Goal: Transaction & Acquisition: Purchase product/service

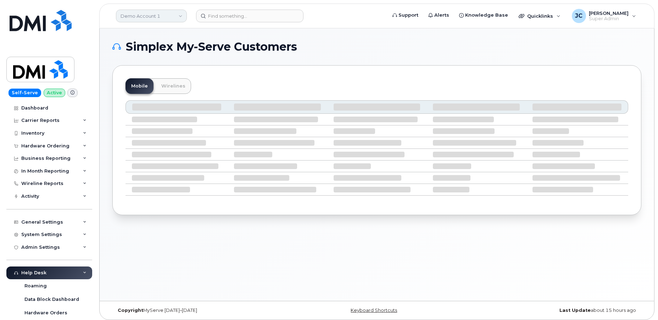
click at [155, 14] on link "Demo Account 1" at bounding box center [151, 16] width 71 height 13
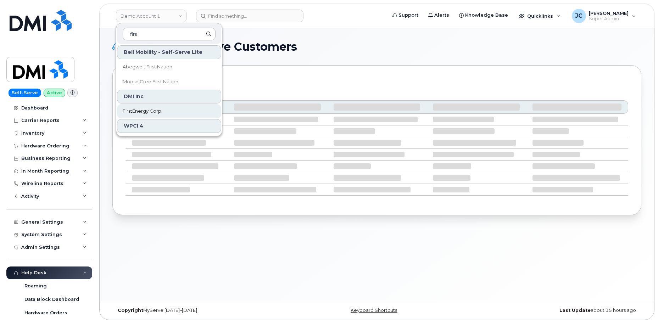
type input "firs"
click at [153, 108] on span "FirstEnergy Corp" at bounding box center [142, 111] width 39 height 7
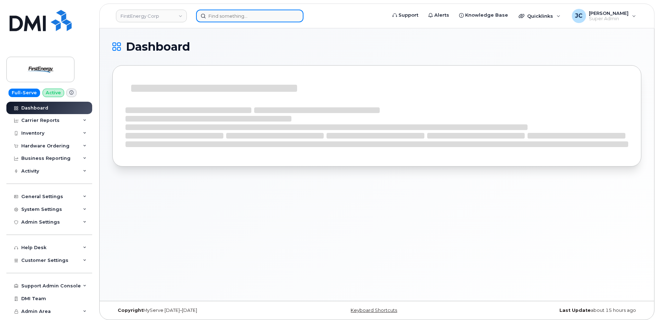
click at [236, 16] on input at bounding box center [250, 16] width 108 height 13
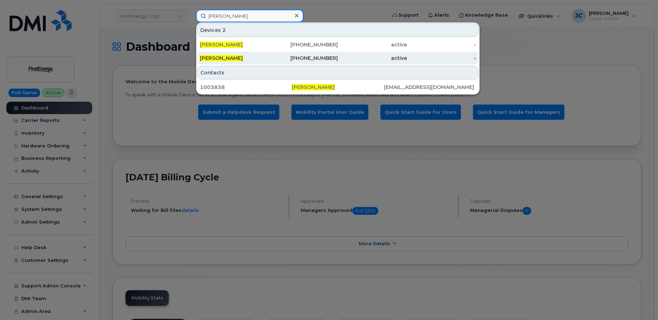
type input "daniel cowher"
click at [232, 56] on span "DANIEL COWHER" at bounding box center [221, 58] width 43 height 6
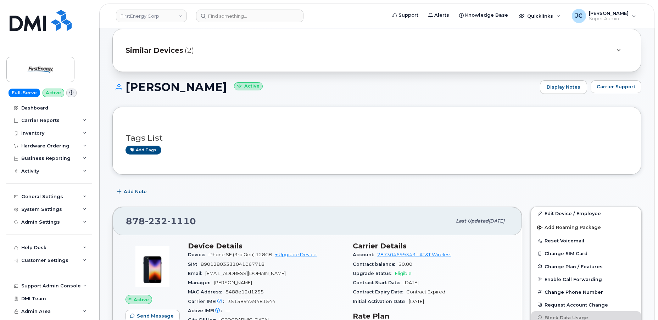
scroll to position [32, 0]
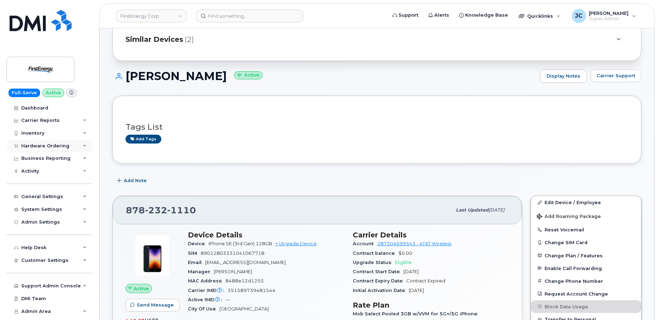
click at [85, 145] on icon at bounding box center [85, 146] width 4 height 4
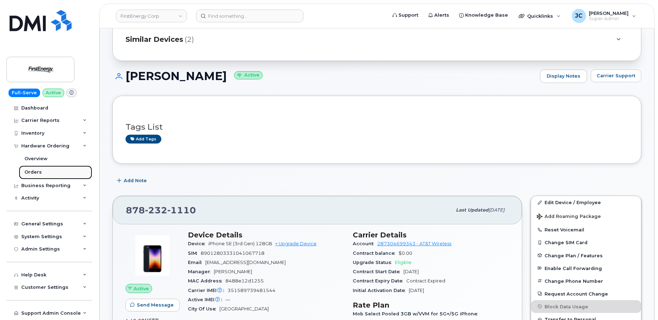
click at [38, 174] on div "Orders" at bounding box center [32, 172] width 17 height 6
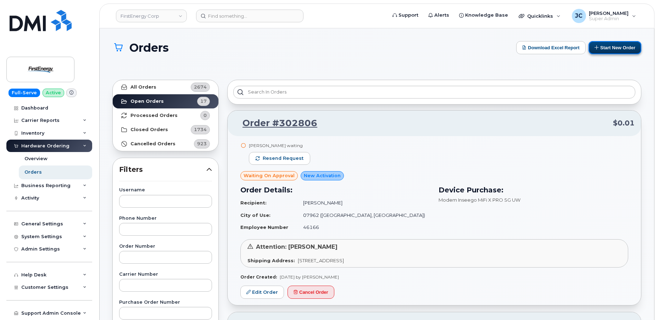
click at [615, 48] on button "Start New Order" at bounding box center [615, 47] width 53 height 13
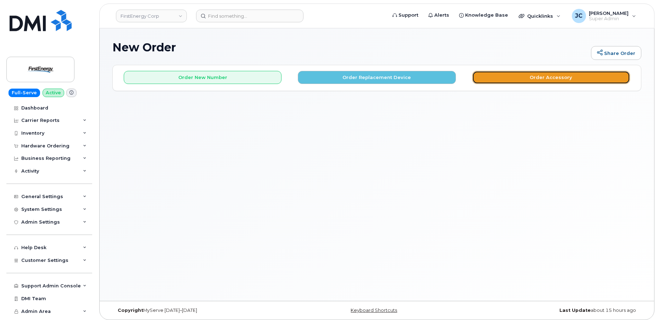
click at [539, 77] on button "Order Accessory" at bounding box center [552, 77] width 158 height 13
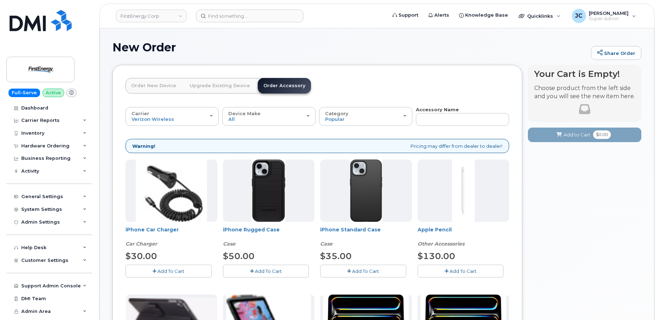
click at [161, 86] on link "Order New Device" at bounding box center [154, 86] width 56 height 16
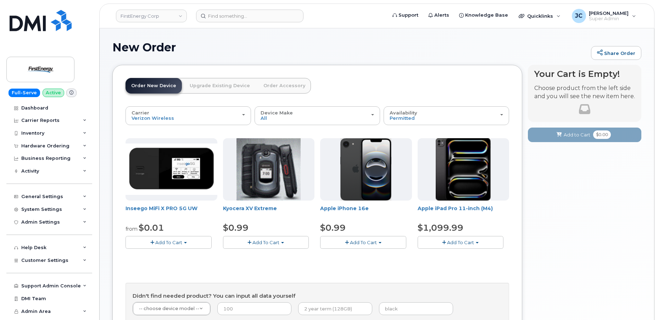
click at [219, 87] on link "Upgrade Existing Device" at bounding box center [220, 86] width 72 height 16
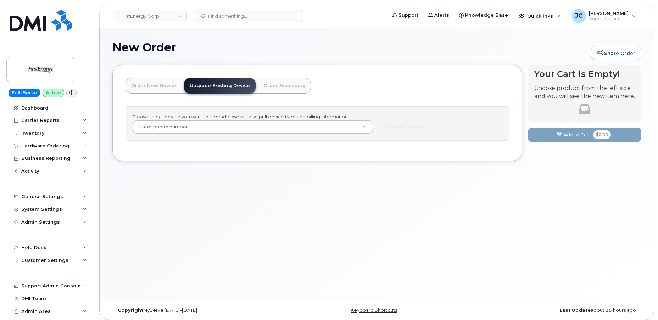
click at [146, 83] on link "Order New Device" at bounding box center [154, 86] width 56 height 16
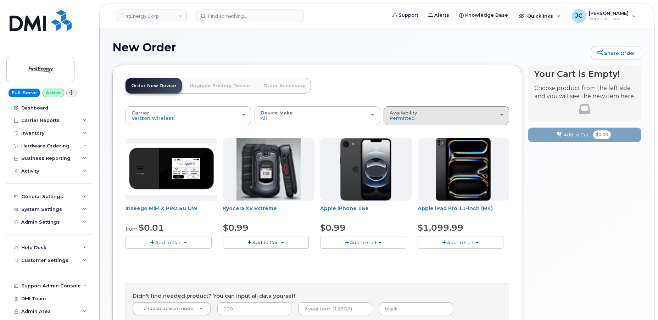
click at [506, 114] on button "Availability Permitted All" at bounding box center [447, 115] width 126 height 18
click at [324, 82] on header "Order New Device Upgrade Existing Device Order Accessory Order new device and n…" at bounding box center [318, 92] width 384 height 28
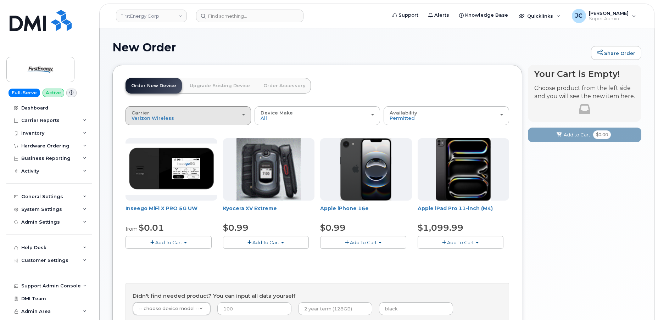
click at [243, 116] on div "Carrier Verizon Wireless AT&T Wireless US Cellular" at bounding box center [189, 115] width 114 height 11
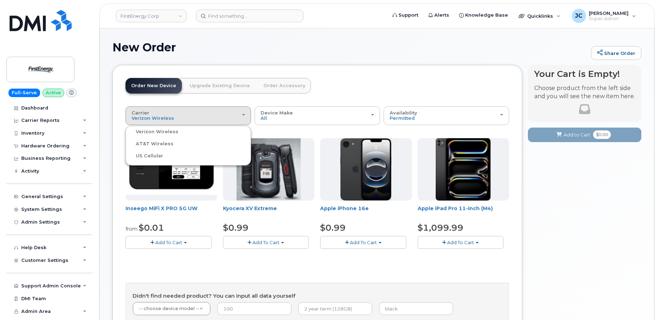
click at [154, 130] on label "Verizon Wireless" at bounding box center [152, 132] width 51 height 9
click at [0, 0] on input "Verizon Wireless" at bounding box center [0, 0] width 0 height 0
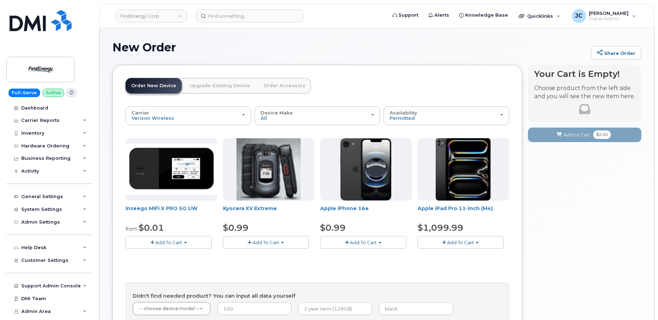
click at [412, 88] on header "Order New Device Upgrade Existing Device Order Accessory Order new device and n…" at bounding box center [318, 92] width 384 height 28
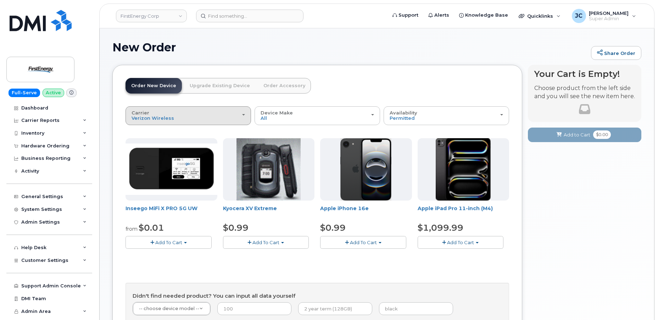
click at [239, 113] on div "Carrier Verizon Wireless AT&T Wireless US Cellular" at bounding box center [189, 115] width 114 height 11
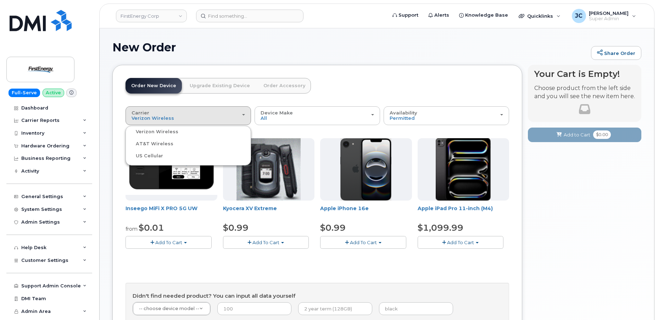
click at [152, 143] on label "AT&T Wireless" at bounding box center [150, 144] width 46 height 9
click at [0, 0] on input "AT&T Wireless" at bounding box center [0, 0] width 0 height 0
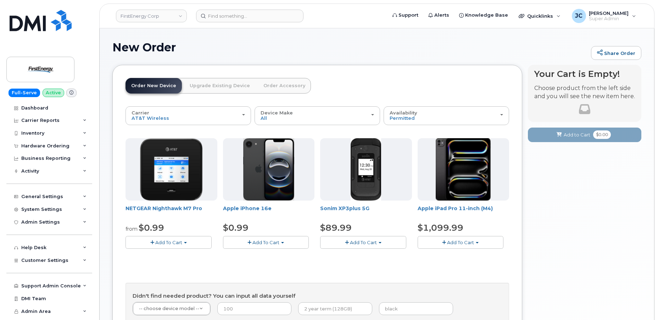
click at [186, 243] on button "Add To Cart" at bounding box center [169, 242] width 86 height 12
click at [182, 254] on link "$0.99 - 2 Year Activation" at bounding box center [162, 256] width 71 height 9
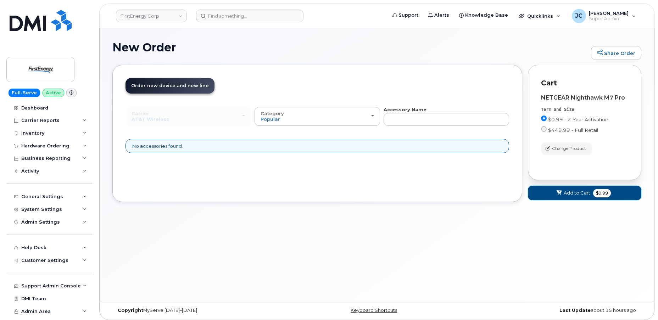
click at [580, 189] on button "Add to Cart $0.99" at bounding box center [585, 193] width 114 height 15
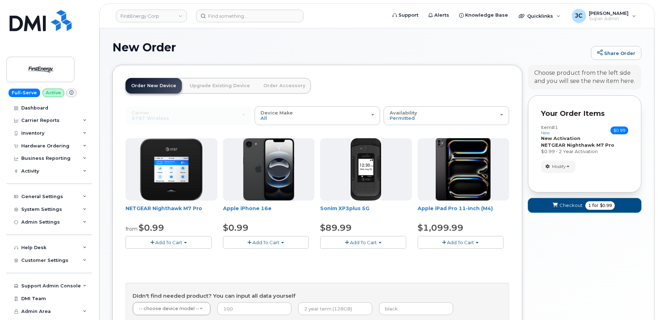
drag, startPoint x: 570, startPoint y: 206, endPoint x: 566, endPoint y: 243, distance: 37.1
click at [574, 241] on div "Your Cart is Empty! Choose product from the left side and you will see the new …" at bounding box center [585, 220] width 114 height 311
drag, startPoint x: 206, startPoint y: 207, endPoint x: 126, endPoint y: 205, distance: 80.6
click at [126, 205] on span "NETGEAR Nighthawk M7 Pro" at bounding box center [172, 212] width 92 height 14
copy link "NETGEAR Nighthawk M7 Pro"
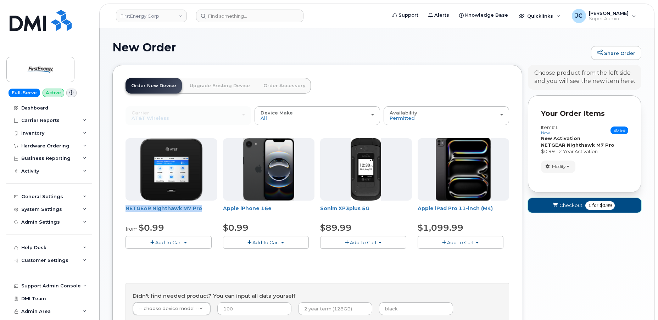
click at [578, 201] on button "Checkout 1 for $0.99" at bounding box center [585, 205] width 114 height 15
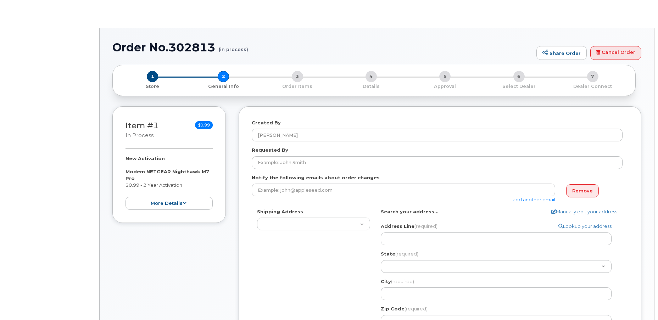
select select
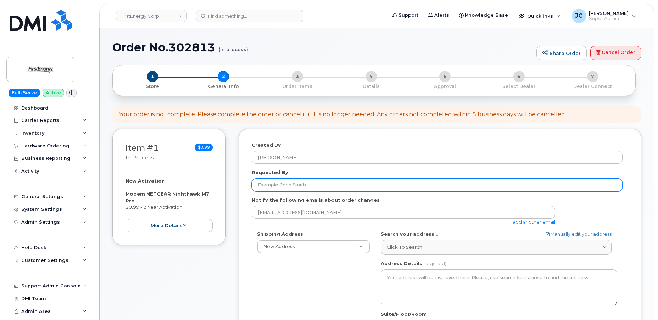
drag, startPoint x: 317, startPoint y: 187, endPoint x: 311, endPoint y: 186, distance: 5.8
click at [317, 187] on input "Requested By" at bounding box center [437, 185] width 371 height 13
click at [276, 186] on input "Requested By" at bounding box center [437, 185] width 371 height 13
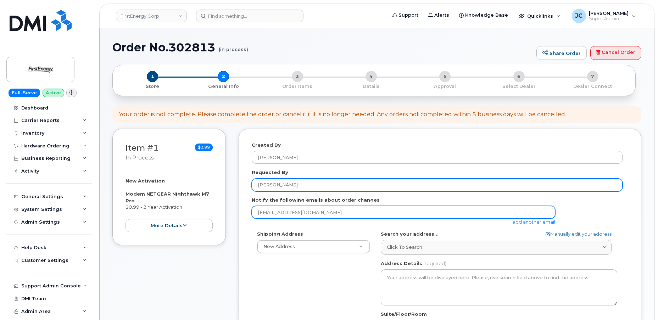
type input "[PERSON_NAME]"
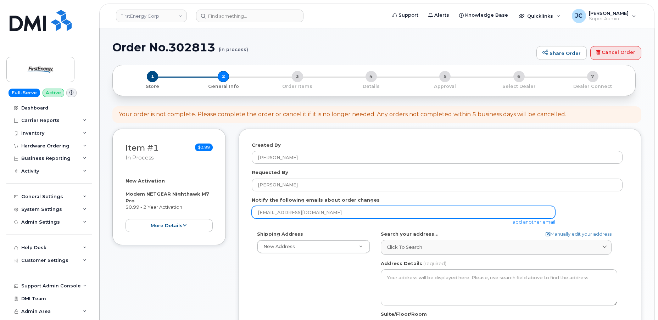
click at [379, 215] on input "[EMAIL_ADDRESS][DOMAIN_NAME]" at bounding box center [404, 212] width 304 height 13
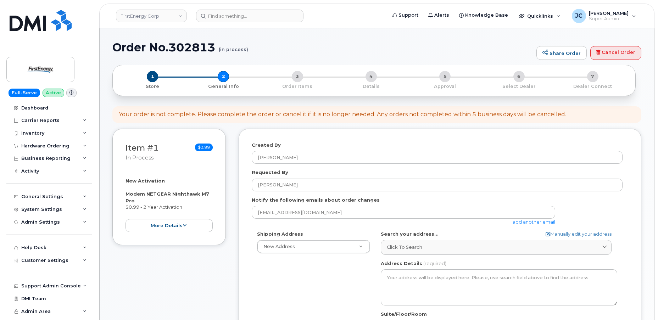
click at [539, 221] on link "add another email" at bounding box center [534, 222] width 43 height 6
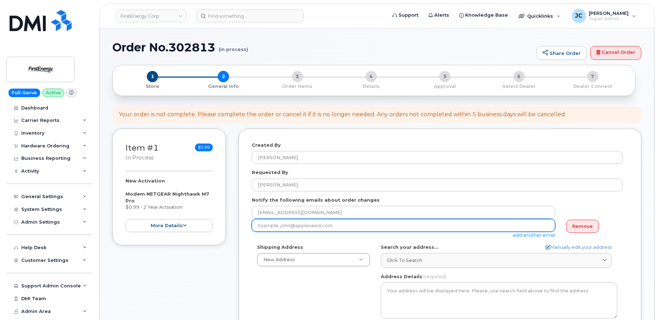
click at [371, 230] on input "email" at bounding box center [404, 225] width 304 height 13
paste input "NETGEAR Nighthawk M7 Pro"
drag, startPoint x: 341, startPoint y: 228, endPoint x: 219, endPoint y: 228, distance: 122.4
click at [219, 228] on div "Item #1 in process $0.99 New Activation Modem NETGEAR Nighthawk M7 Pro $0.99 - …" at bounding box center [376, 289] width 529 height 320
paste input "[EMAIL_ADDRESS][DOMAIN_NAME]"
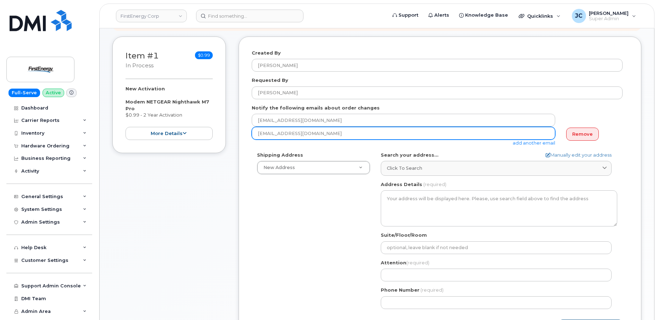
scroll to position [97, 0]
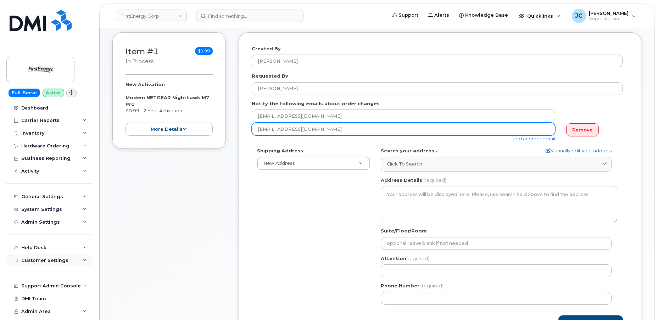
type input "[EMAIL_ADDRESS][DOMAIN_NAME]"
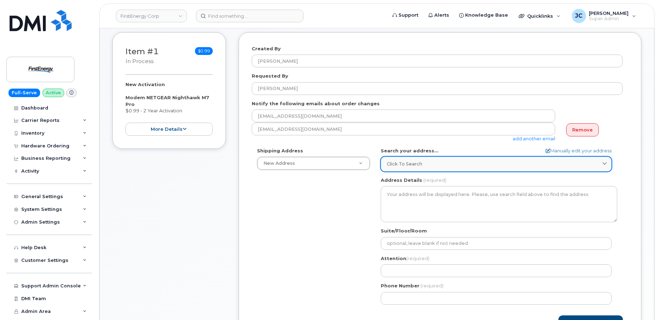
click at [410, 164] on span "Click to search" at bounding box center [404, 164] width 35 height 7
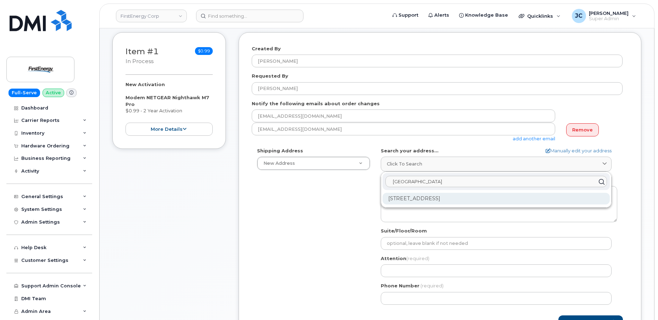
type input "14997 Park"
click at [452, 198] on div "14997 Park Avenue Ext Meadville PA 16335-9493" at bounding box center [496, 199] width 227 height 12
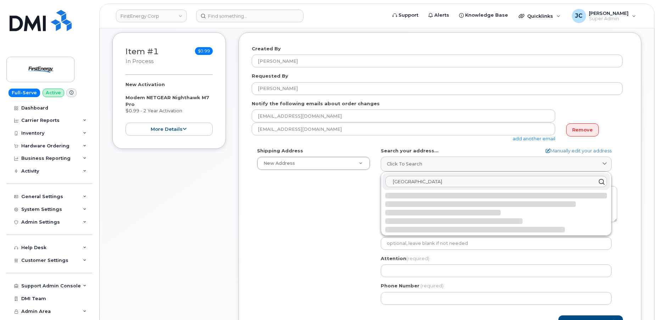
select select
type textarea "14997 Park Avenue Ext MEADVILLE PA 16335-9493 UNITED STATES"
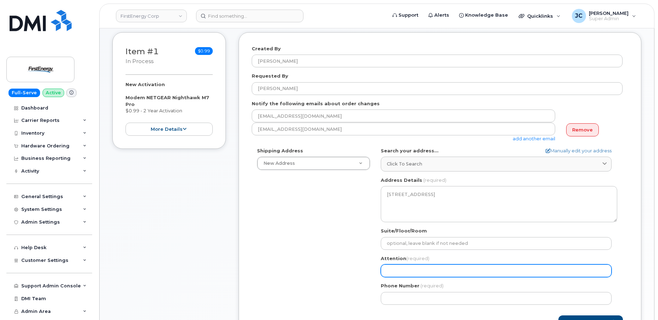
click at [406, 273] on input "Attention (required)" at bounding box center [496, 271] width 231 height 13
select select
type input "D"
select select
type input "Da"
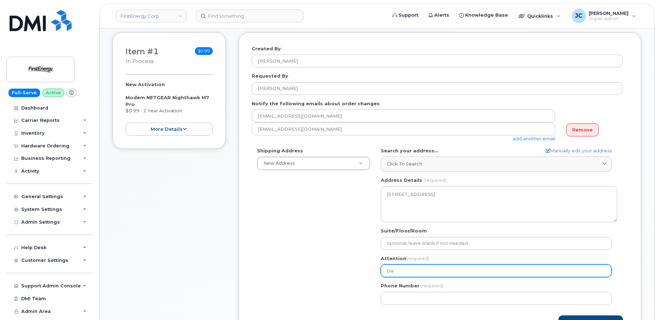
select select
type input "Dan"
select select
type input "Dani"
select select
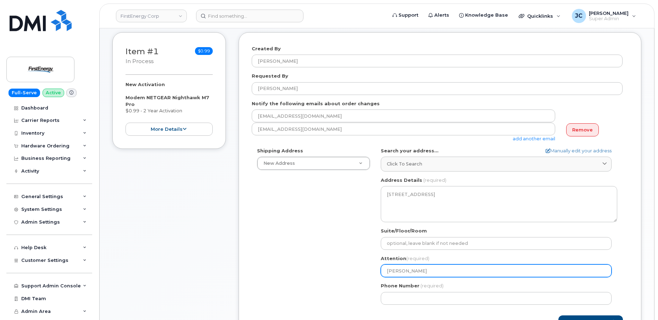
type input "Danie"
select select
type input "Daniel"
select select
type input "Daniel C"
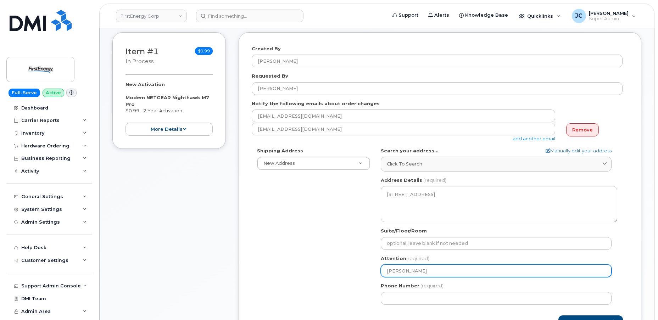
select select
type input "Daniel Co"
select select
type input "Daniel Cow"
select select
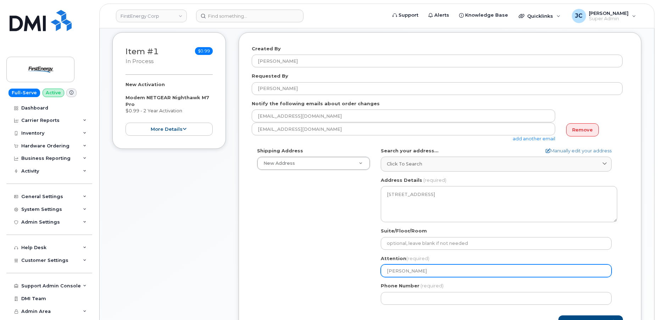
type input "Daniel Cowh"
select select
type input "Daniel Cowhe"
select select
type input "[PERSON_NAME]"
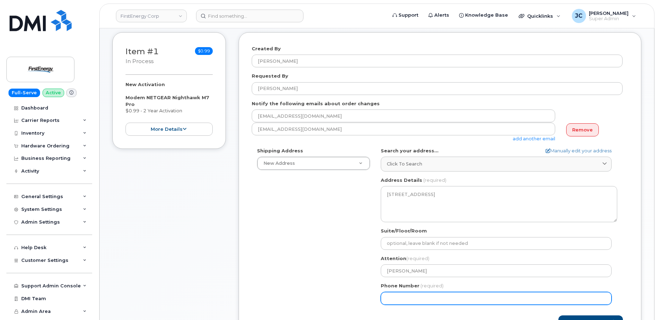
click at [409, 296] on input "Phone Number" at bounding box center [496, 298] width 231 height 13
paste input "878.2321110"
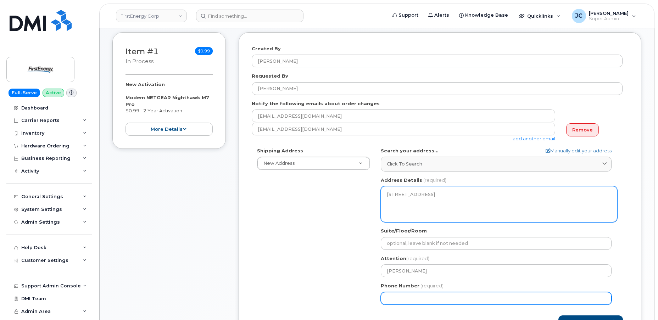
type input "878.2321110"
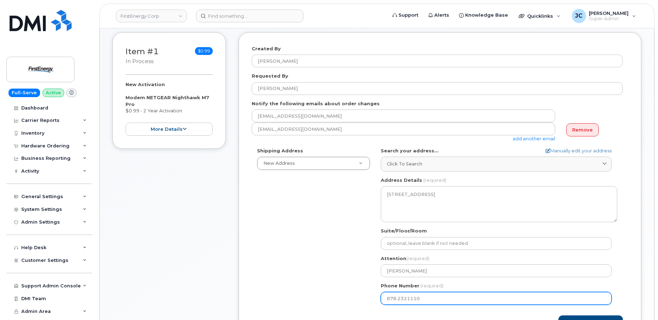
click at [397, 299] on input "878.2321110" at bounding box center [496, 298] width 231 height 13
select select
type input "8782321110"
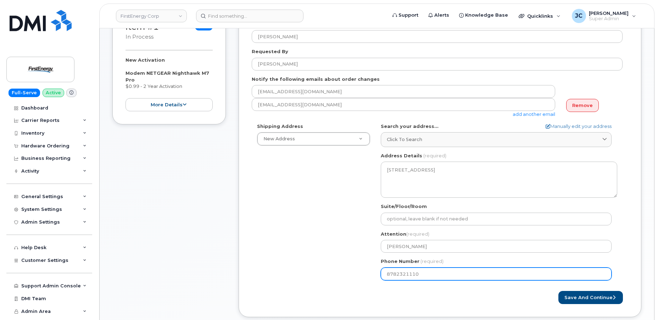
scroll to position [129, 0]
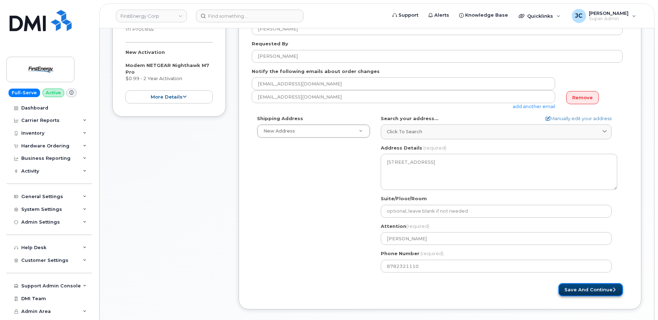
click at [587, 289] on button "Save and Continue" at bounding box center [591, 289] width 65 height 13
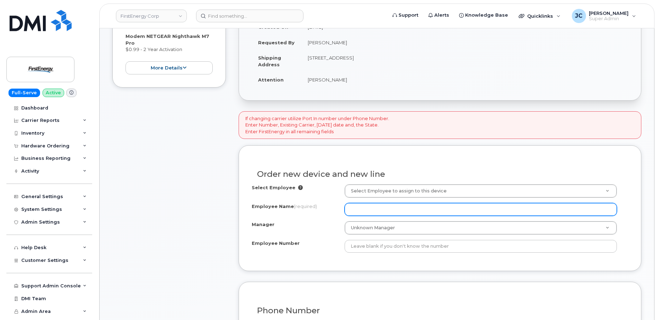
scroll to position [161, 0]
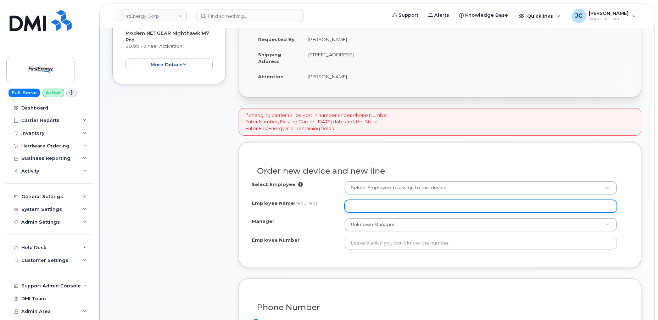
click at [383, 206] on input "Employee Name (required)" at bounding box center [481, 206] width 273 height 13
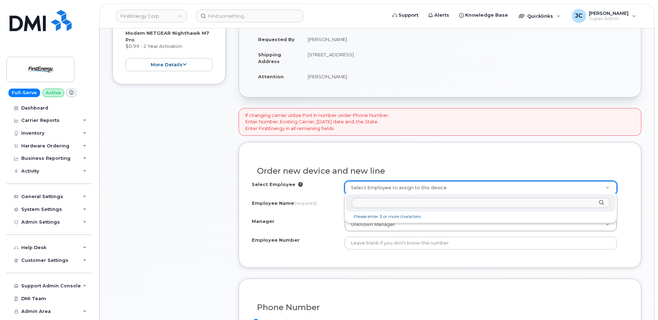
click at [379, 204] on input "text" at bounding box center [481, 203] width 258 height 10
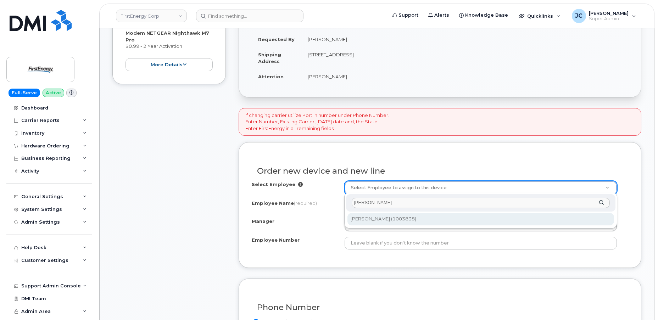
type input "[PERSON_NAME]"
type input "2083898"
type input "[PERSON_NAME]"
type input "1003838"
type input "Route 18"
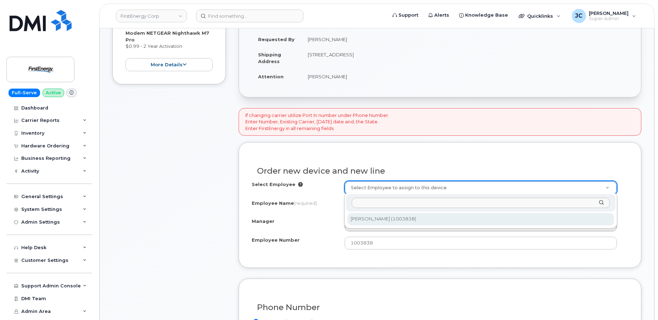
select select "2079372"
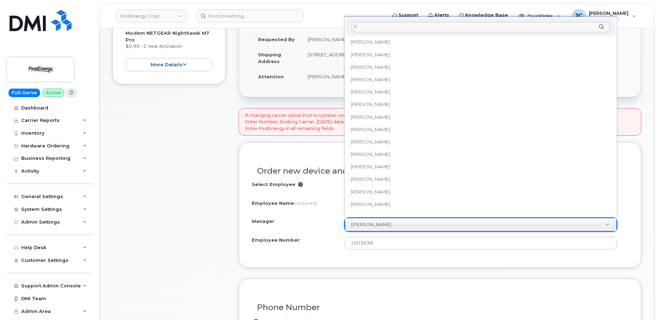
scroll to position [0, 0]
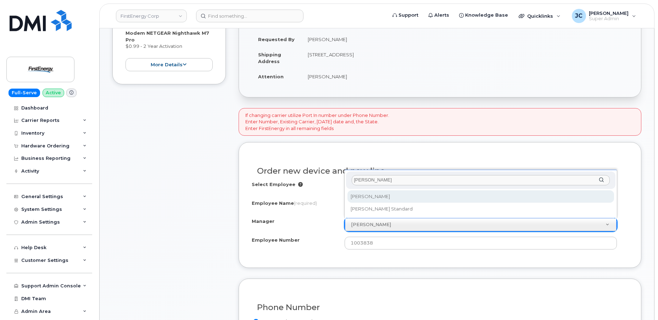
type input "Cathy"
select select "2077077"
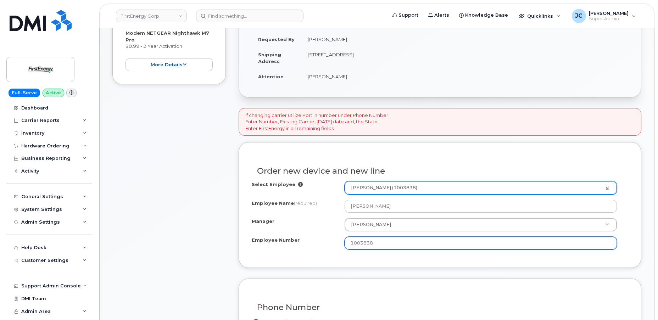
click at [395, 243] on input "1003838" at bounding box center [481, 243] width 273 height 13
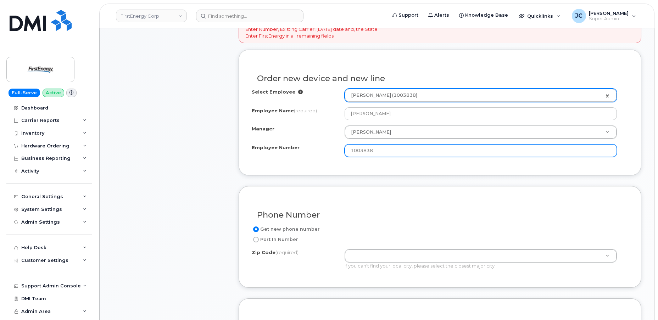
scroll to position [290, 0]
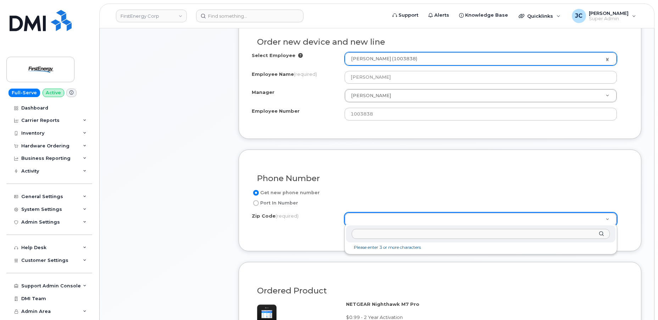
click at [368, 237] on input "Zip Code (required)" at bounding box center [481, 234] width 258 height 10
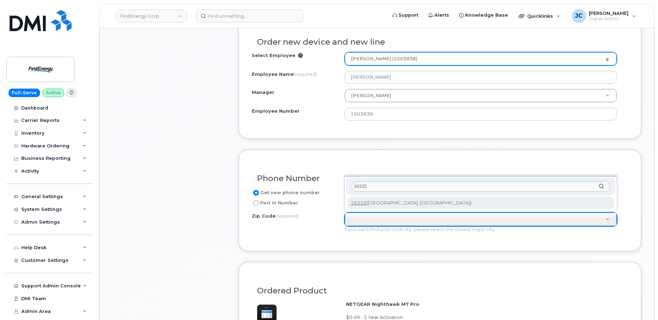
type input "16335"
type input "16335 (Meadville, PA)"
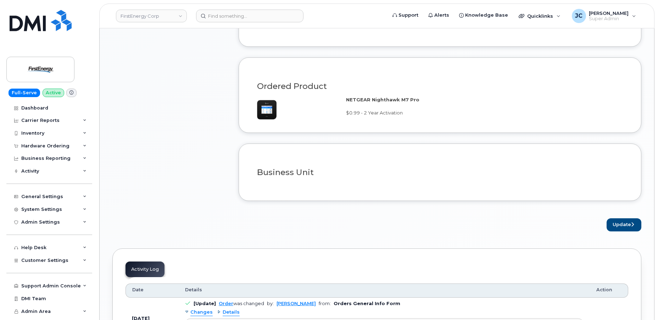
scroll to position [516, 0]
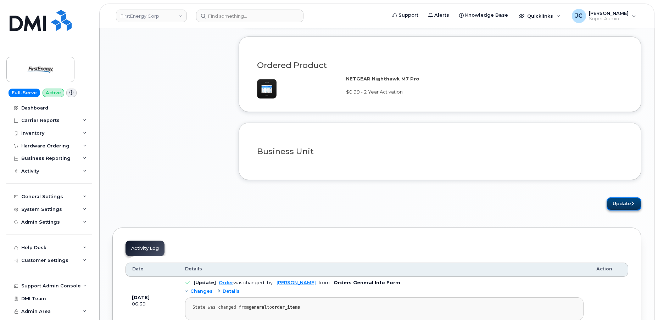
click at [618, 198] on button "Update" at bounding box center [624, 204] width 35 height 13
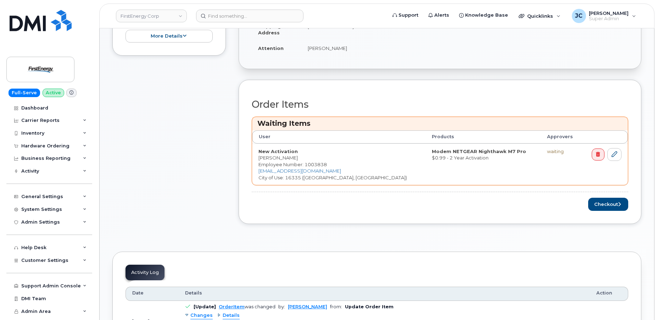
scroll to position [226, 0]
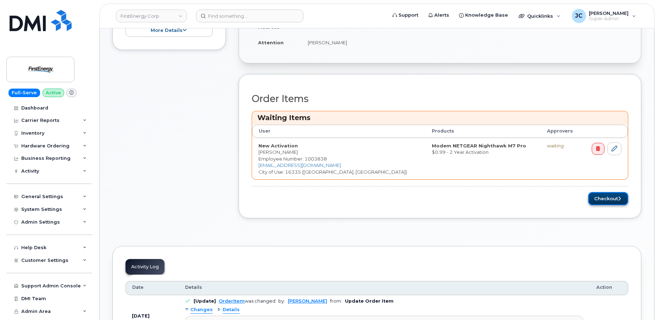
click at [615, 196] on button "Checkout" at bounding box center [609, 198] width 40 height 13
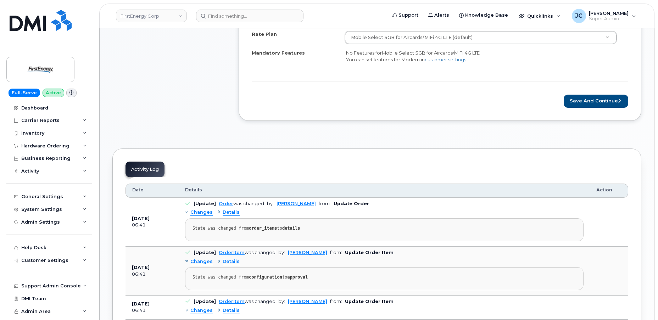
scroll to position [323, 0]
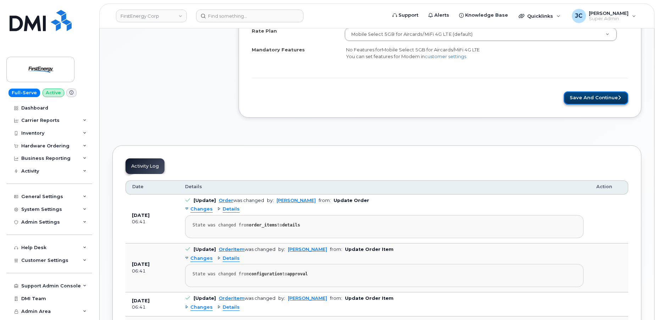
click at [593, 97] on button "Save and Continue" at bounding box center [596, 98] width 65 height 13
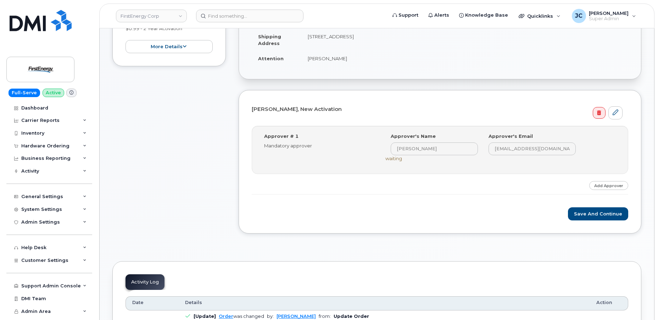
scroll to position [161, 0]
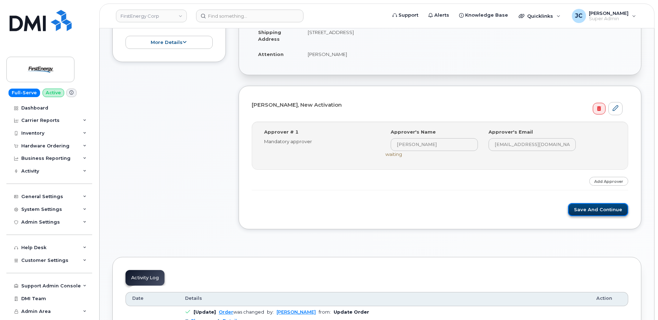
click at [593, 208] on button "Save and Continue" at bounding box center [598, 209] width 60 height 13
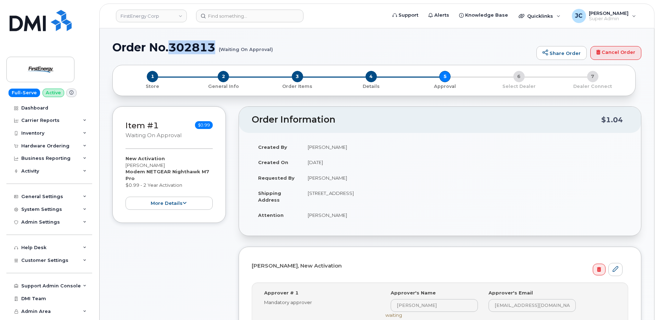
drag, startPoint x: 217, startPoint y: 49, endPoint x: 173, endPoint y: 48, distance: 44.0
click at [173, 48] on h1 "Order No.302813 (Waiting On Approval)" at bounding box center [322, 47] width 421 height 12
copy h1 "302813"
